Goal: Task Accomplishment & Management: Use online tool/utility

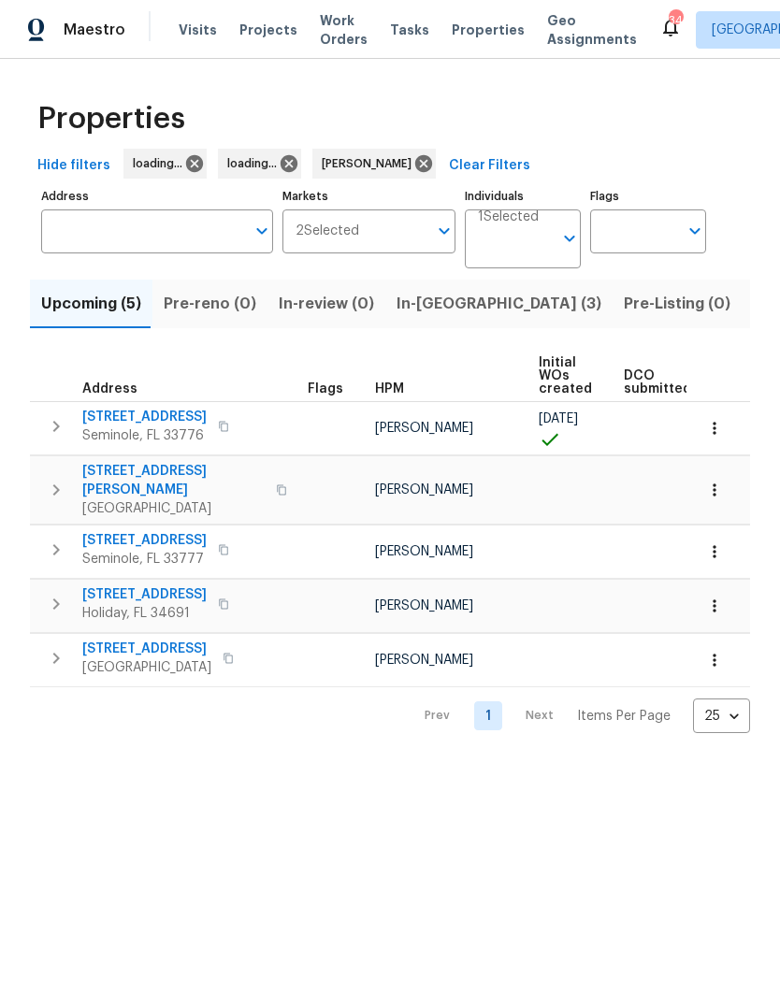
click at [753, 304] on span "Listed (32)" at bounding box center [792, 304] width 79 height 26
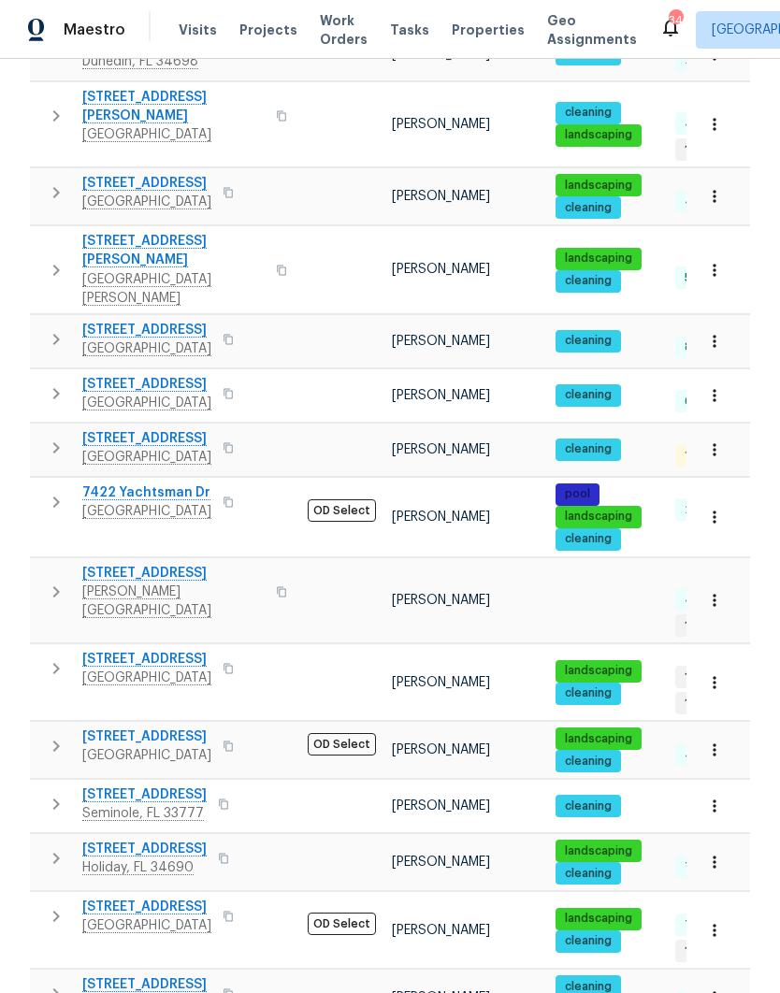
scroll to position [75, 0]
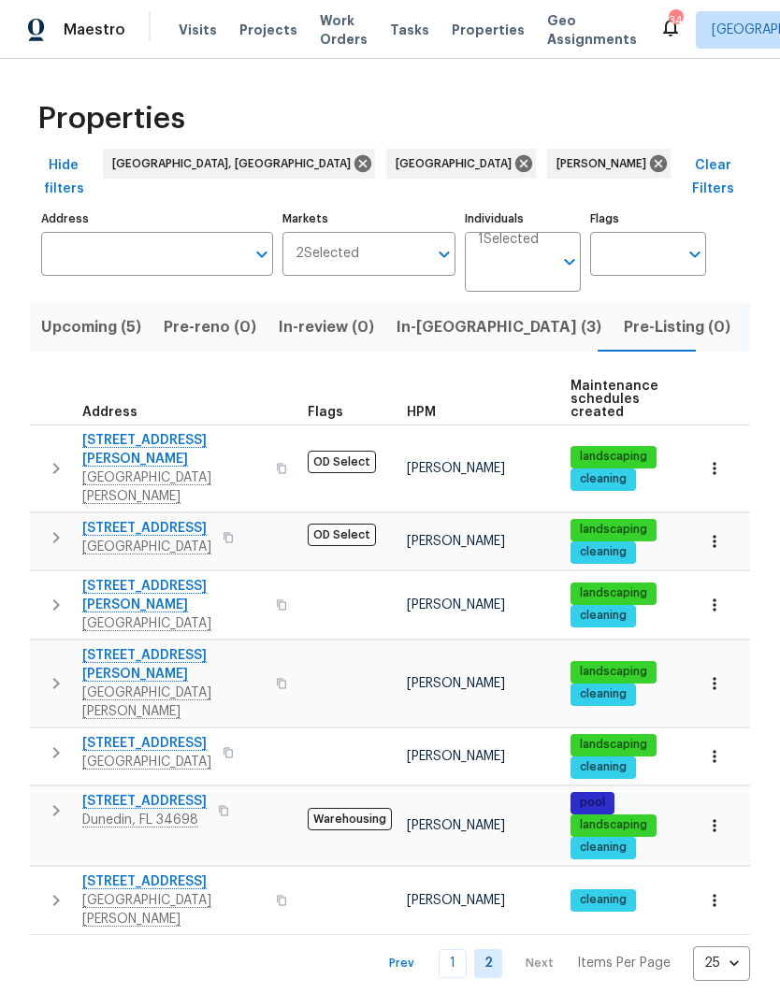
click at [50, 594] on icon "button" at bounding box center [56, 605] width 22 height 22
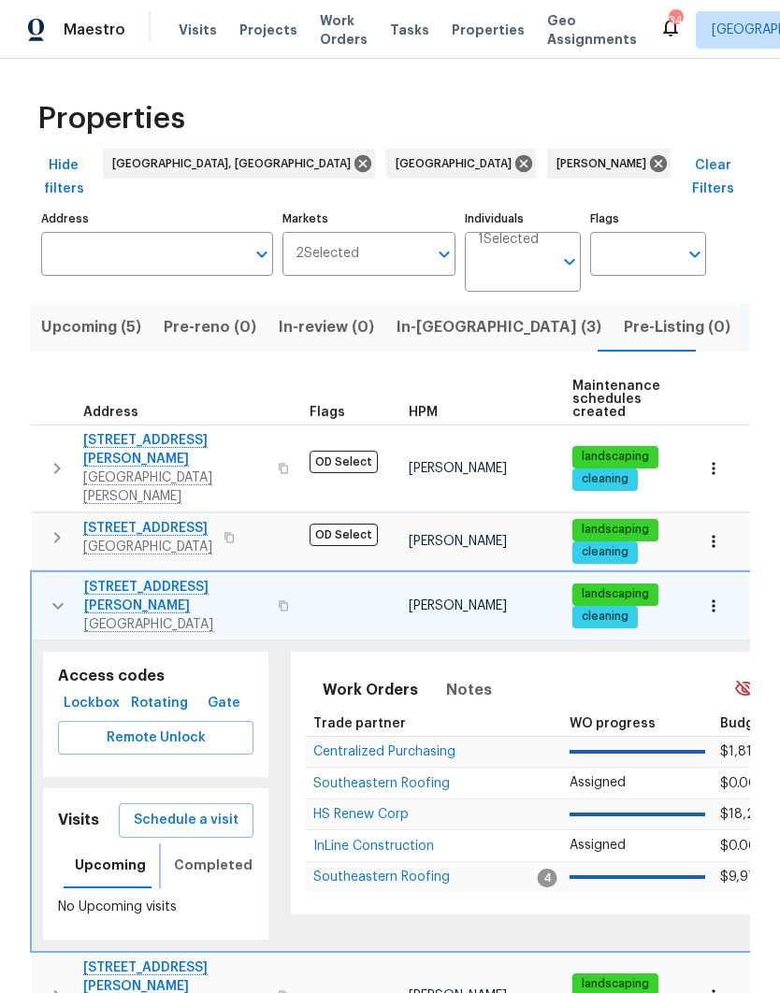
click at [182, 854] on span "Completed" at bounding box center [213, 865] width 79 height 23
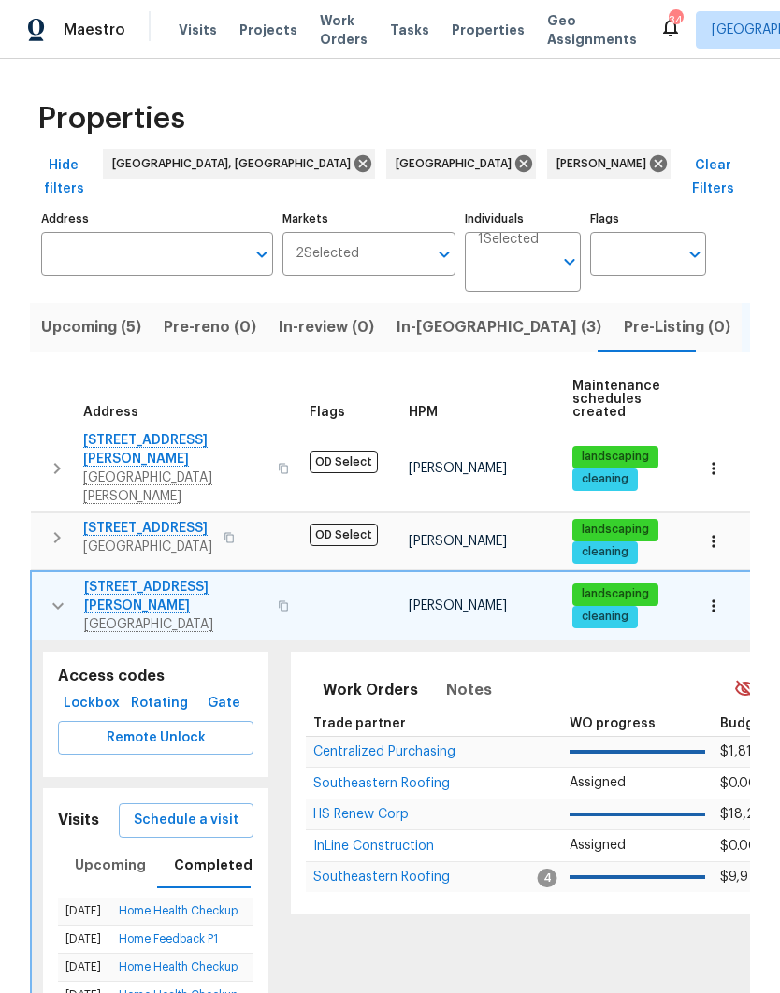
click at [272, 583] on button "button" at bounding box center [283, 605] width 22 height 45
click at [156, 809] on span "Schedule a visit" at bounding box center [186, 820] width 105 height 23
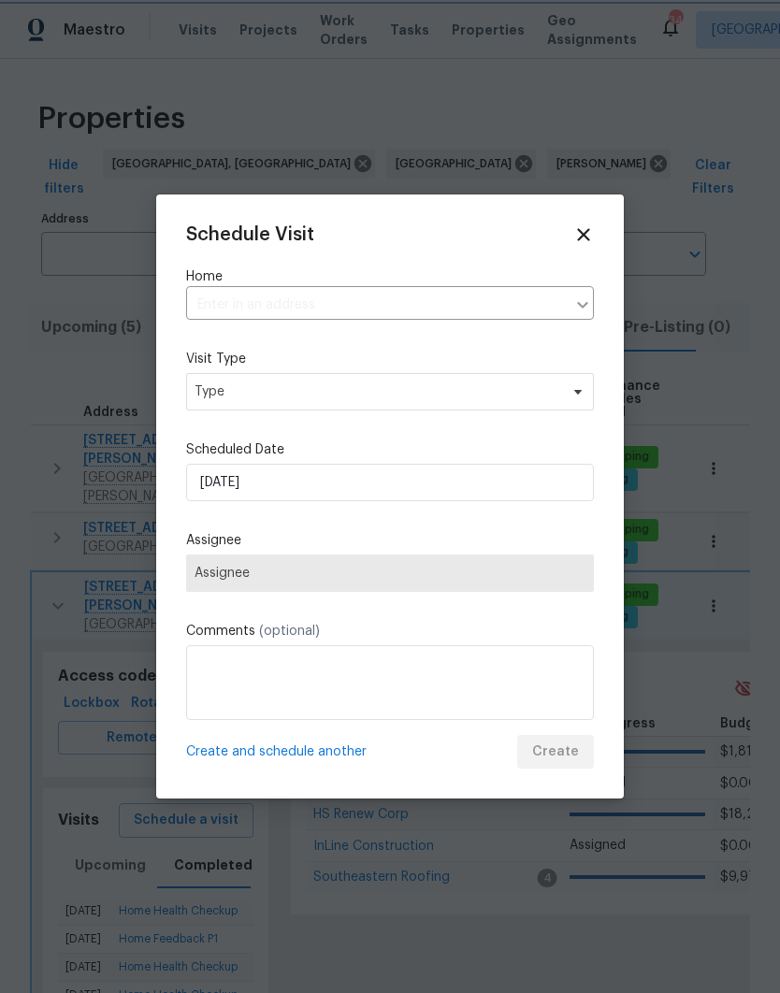
type input "[STREET_ADDRESS][PERSON_NAME]"
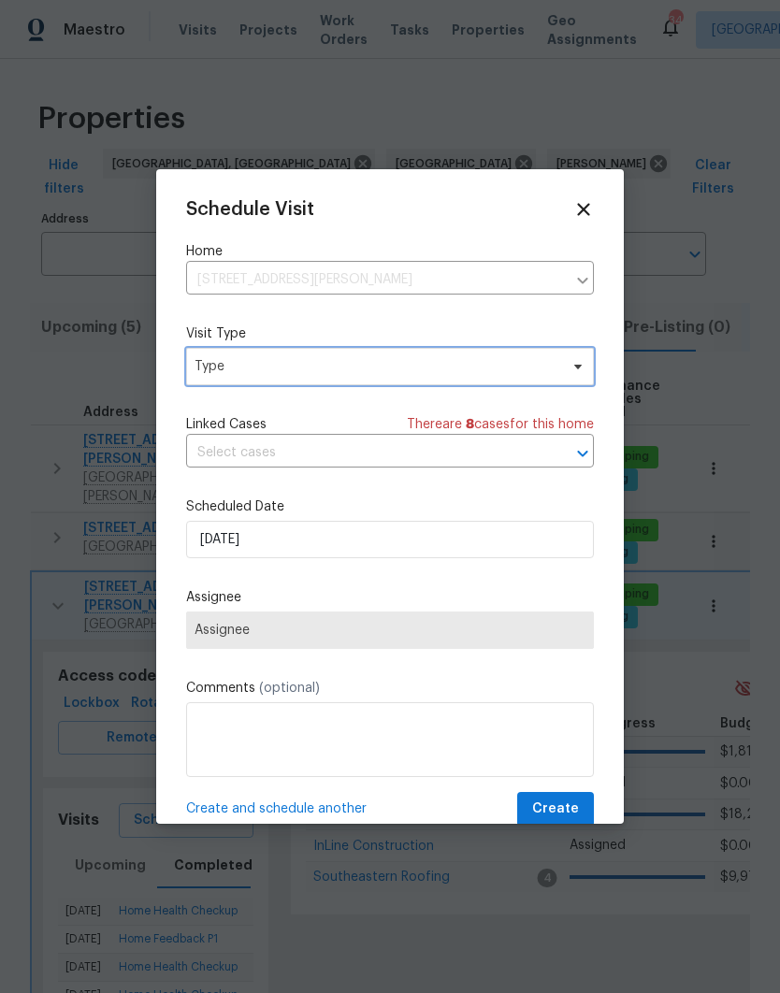
click at [205, 385] on span "Type" at bounding box center [390, 366] width 408 height 37
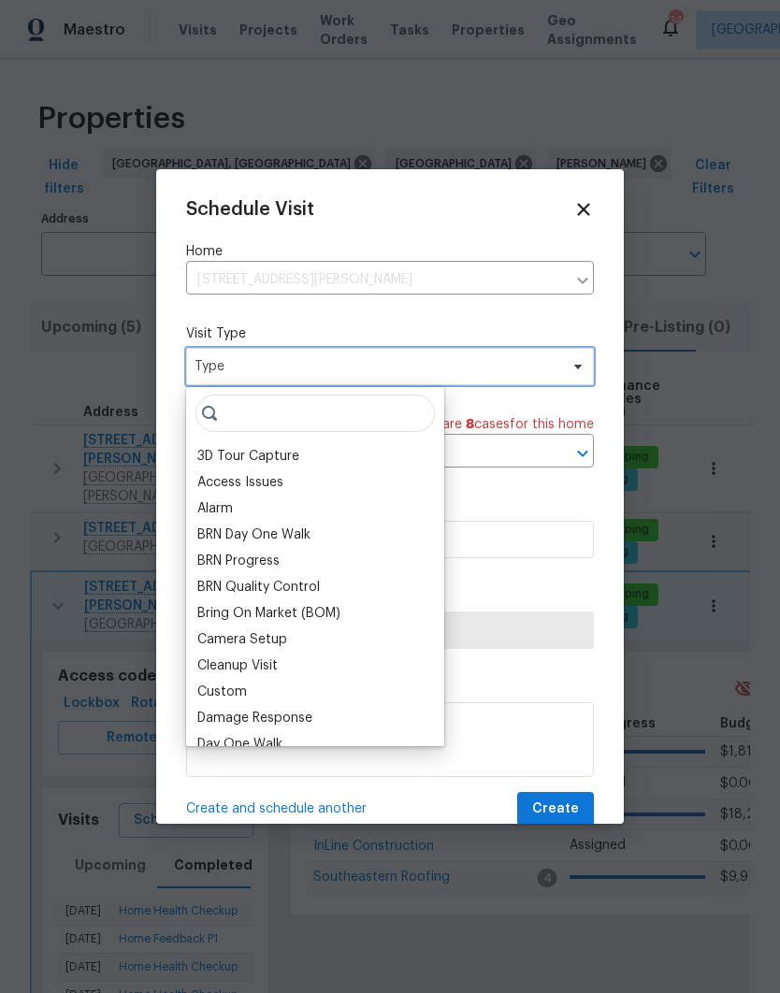
click at [209, 376] on span "Type" at bounding box center [376, 366] width 364 height 19
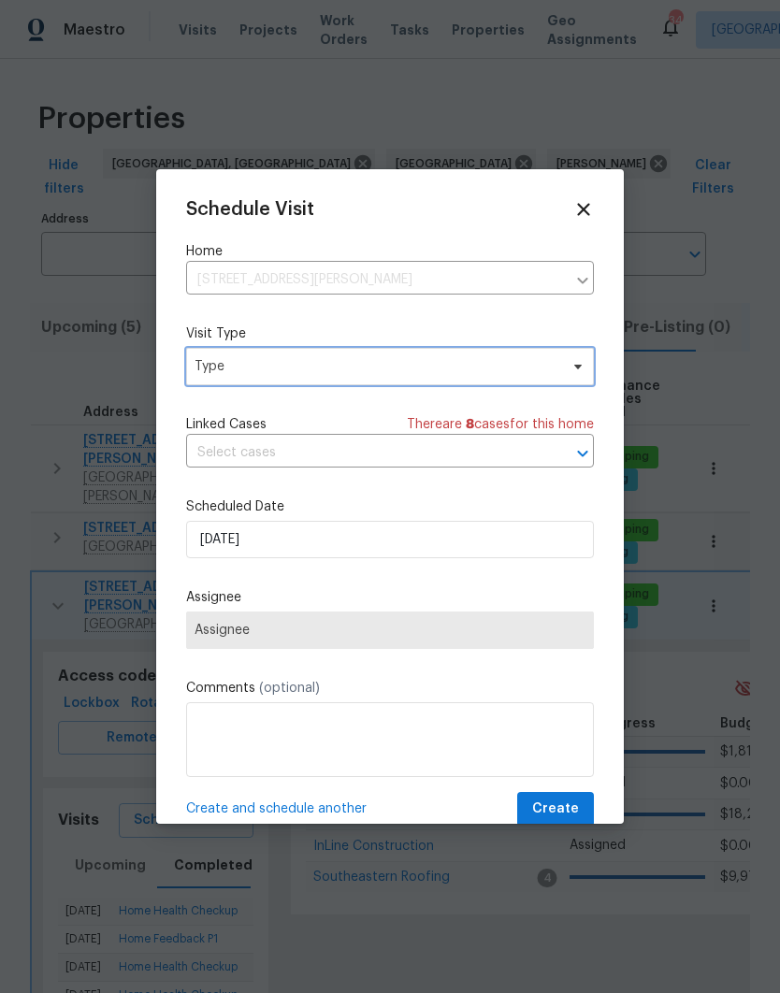
click at [207, 373] on span "Type" at bounding box center [376, 366] width 364 height 19
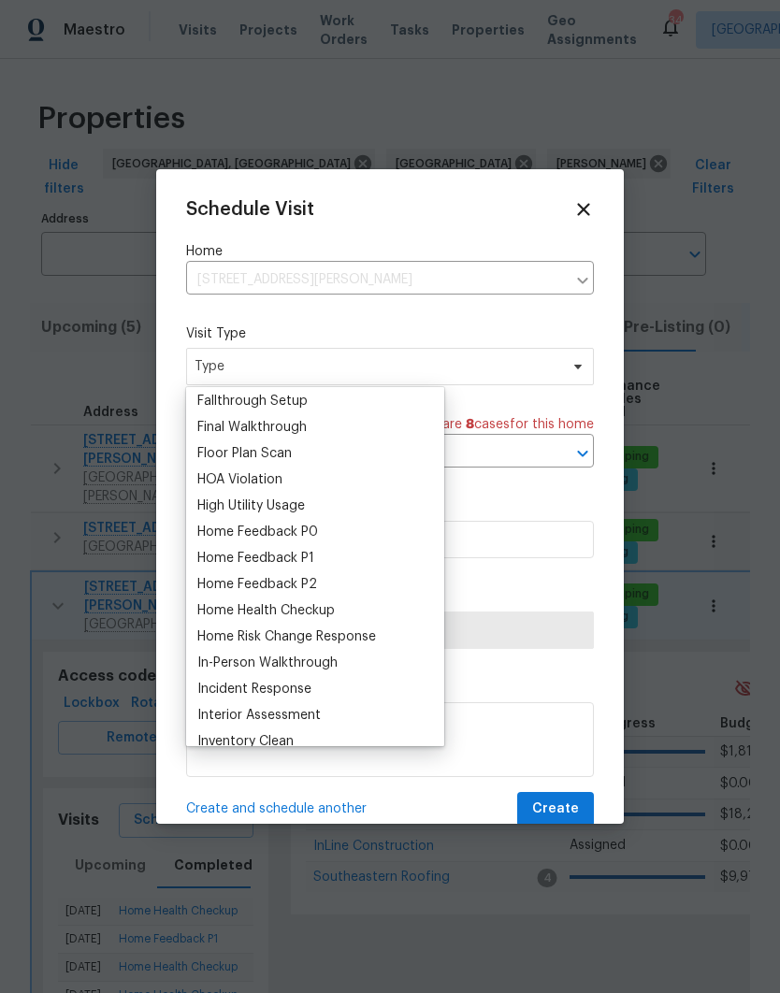
scroll to position [491, 0]
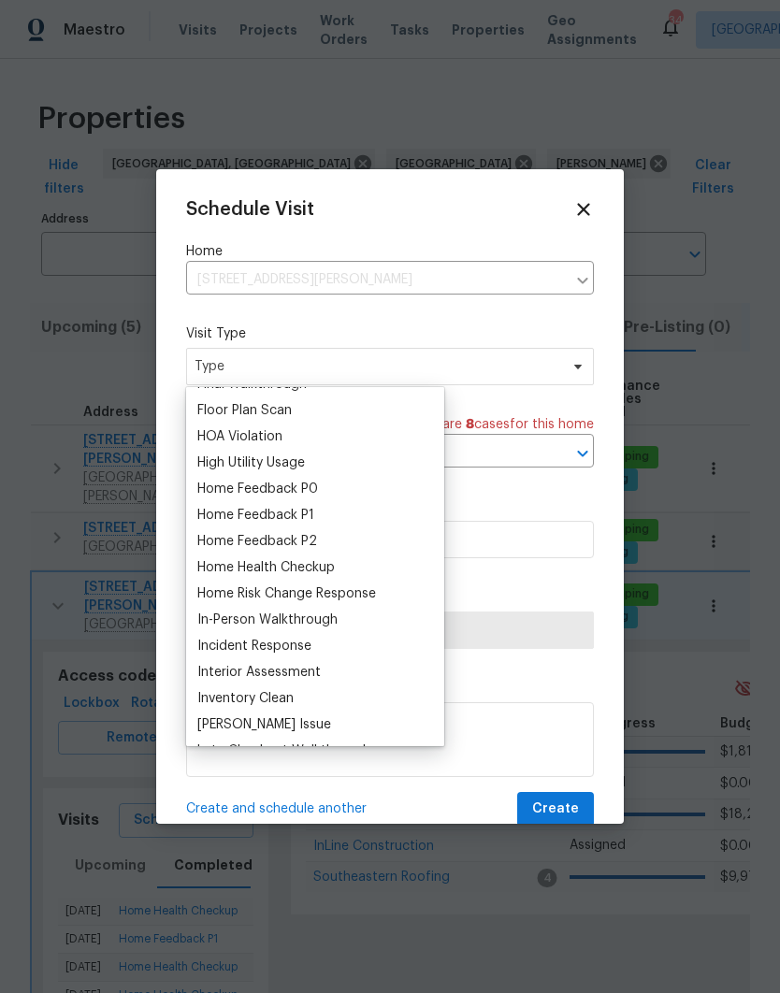
click at [211, 569] on div "Home Health Checkup" at bounding box center [265, 567] width 137 height 19
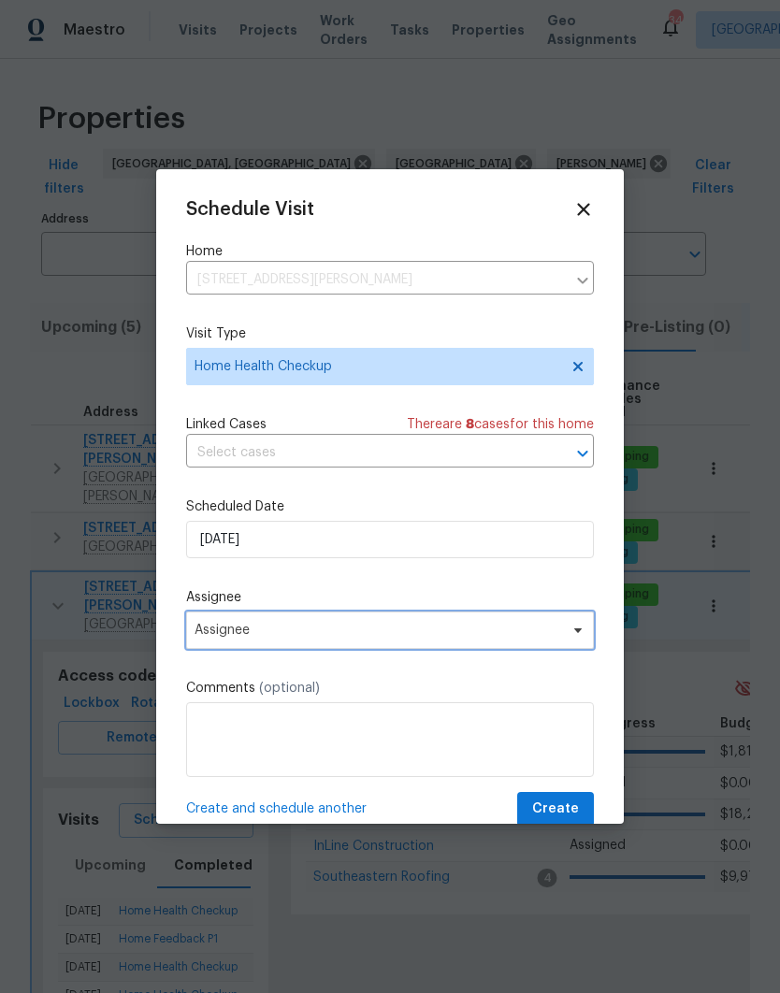
click at [193, 633] on span "Assignee" at bounding box center [390, 630] width 408 height 37
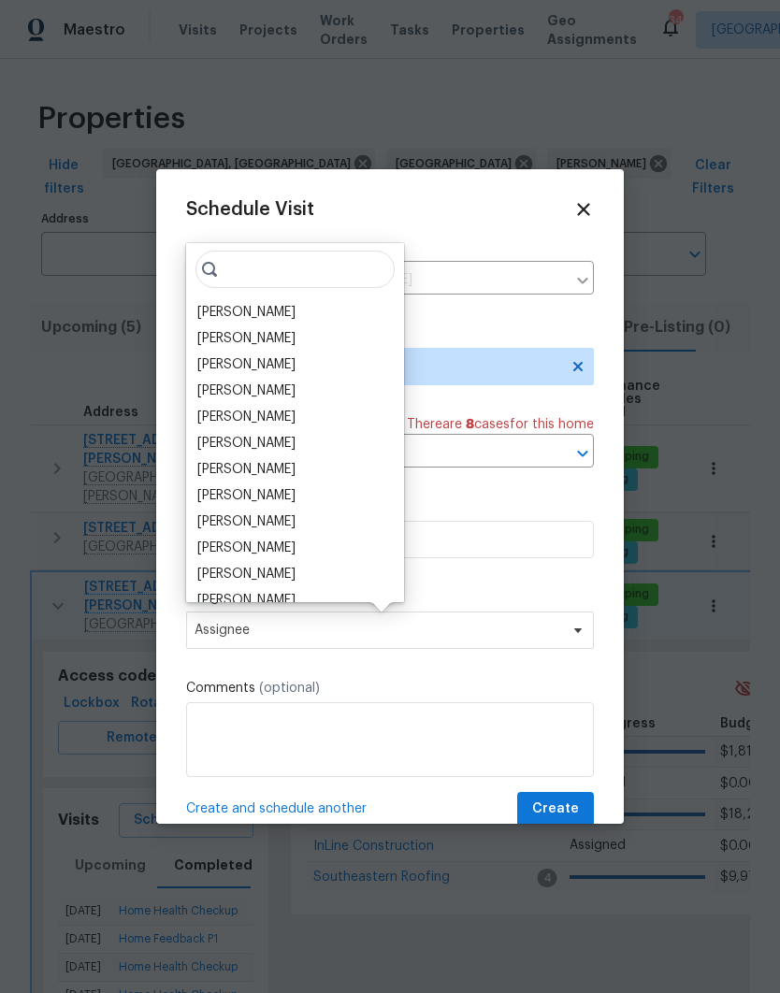
click at [212, 320] on div "[PERSON_NAME]" at bounding box center [246, 312] width 98 height 19
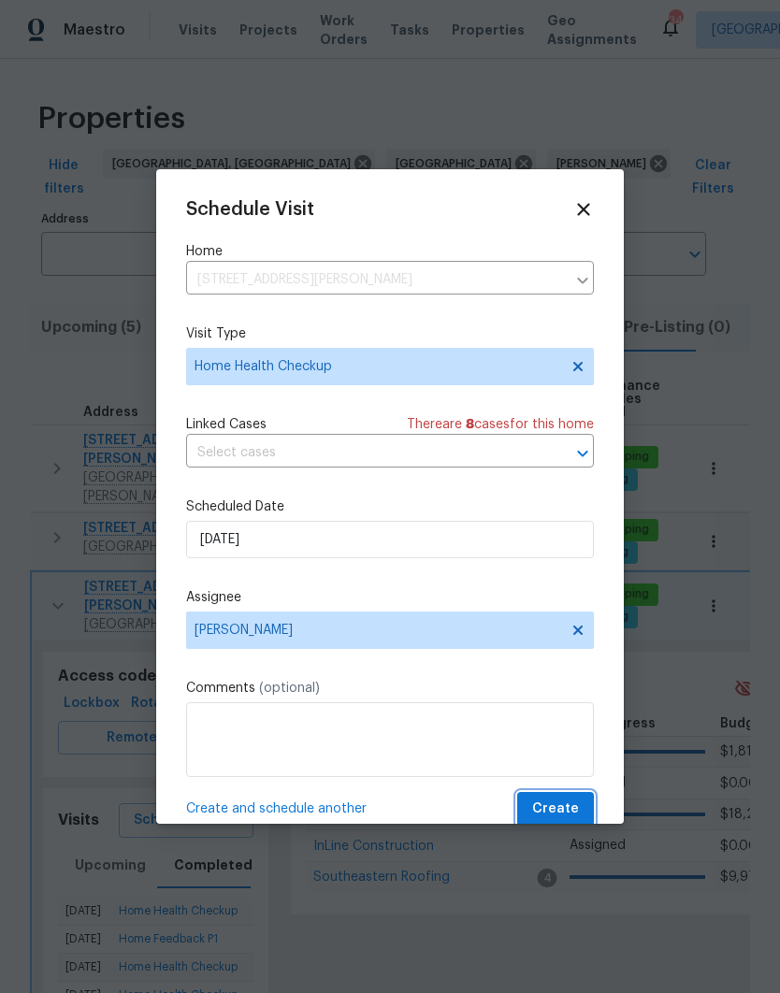
click at [540, 804] on span "Create" at bounding box center [555, 809] width 47 height 23
